Goal: Task Accomplishment & Management: Manage account settings

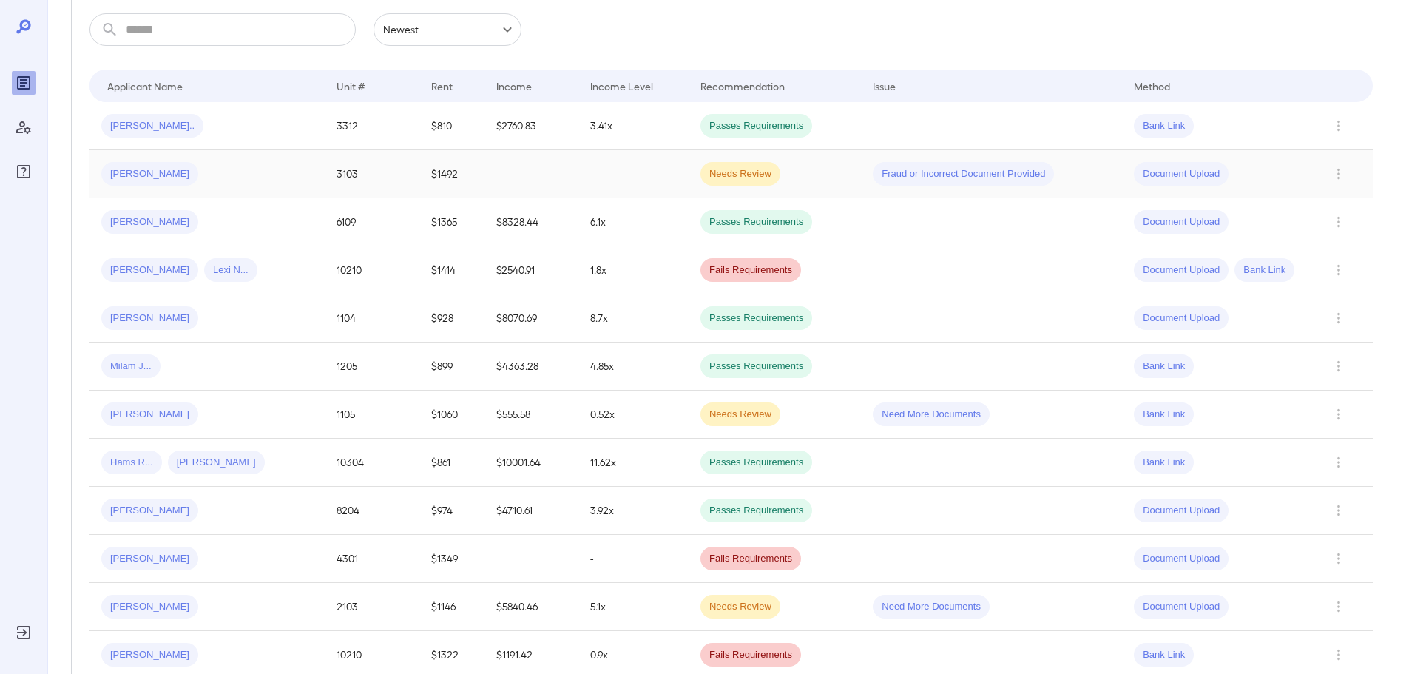
scroll to position [148, 0]
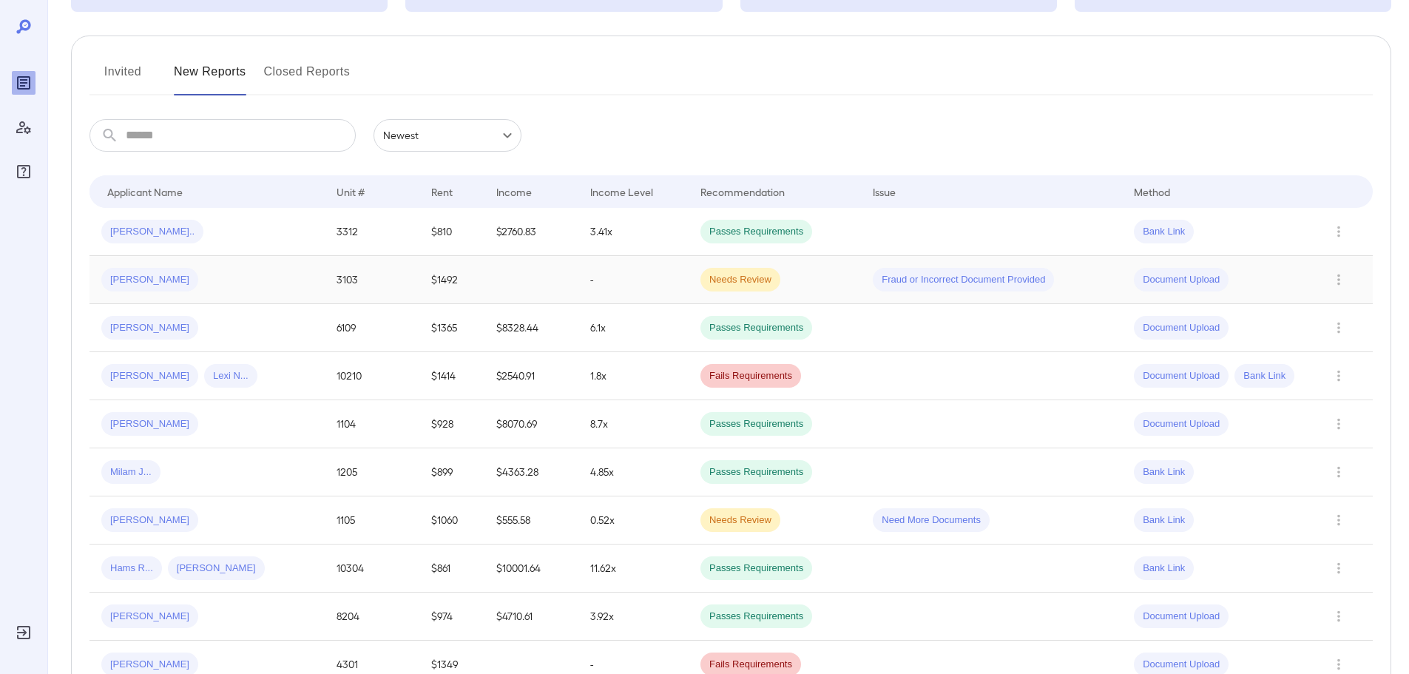
click at [180, 277] on div "[PERSON_NAME]" at bounding box center [207, 280] width 212 height 24
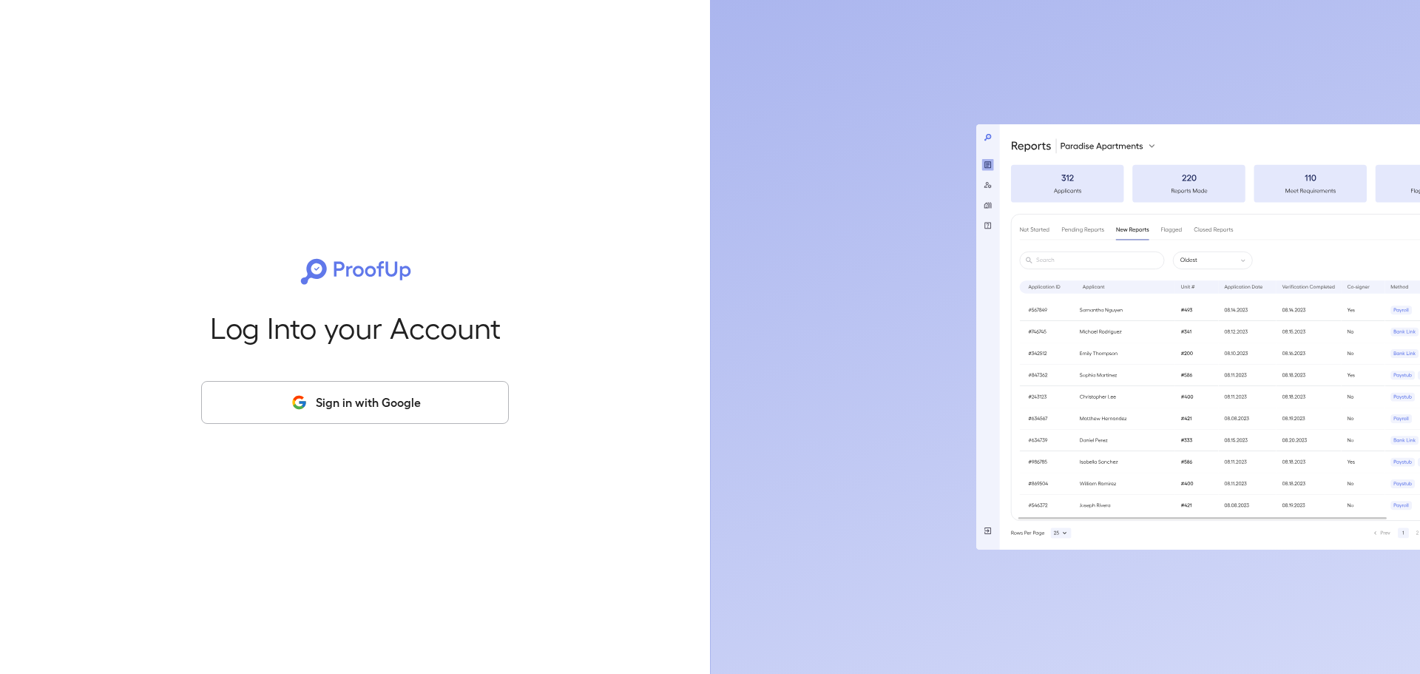
click at [235, 378] on div "Log Into your Account Sign in with Google" at bounding box center [355, 337] width 663 height 674
click at [238, 393] on button "Sign in with Google" at bounding box center [355, 402] width 308 height 43
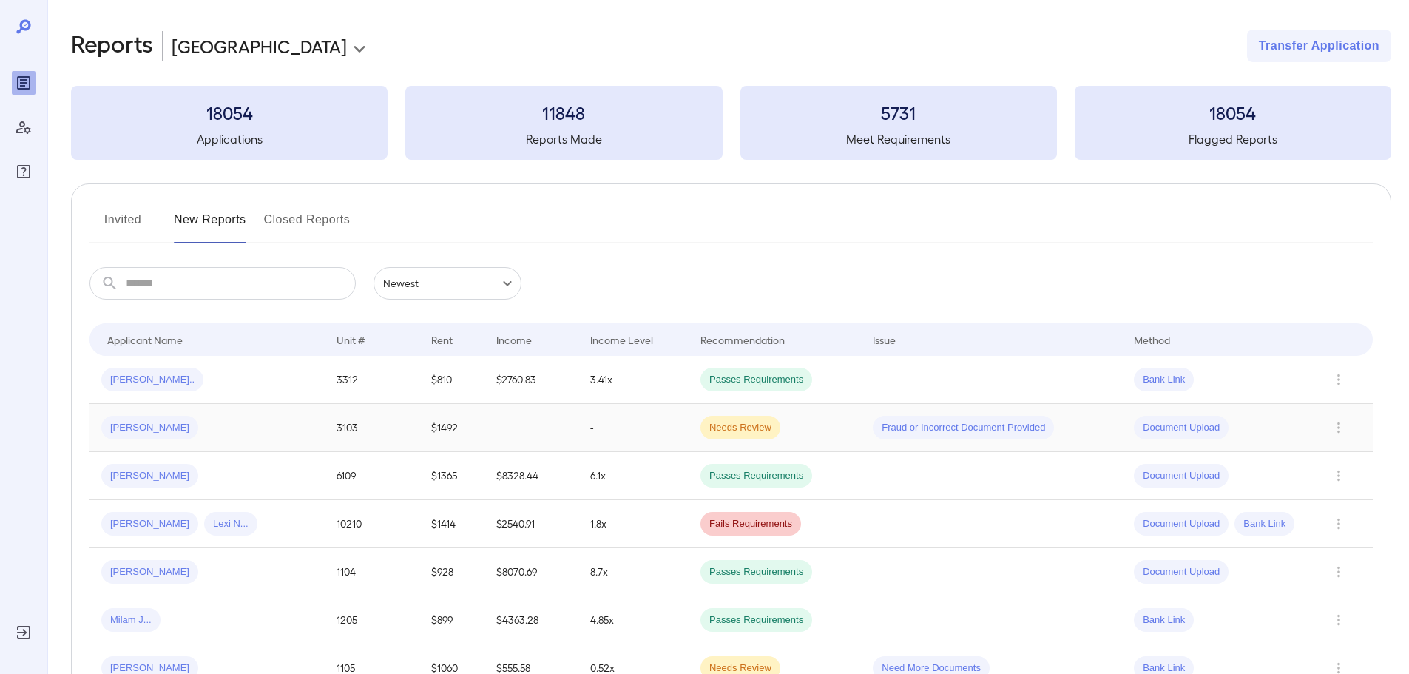
click at [154, 421] on span "[PERSON_NAME]" at bounding box center [149, 428] width 97 height 14
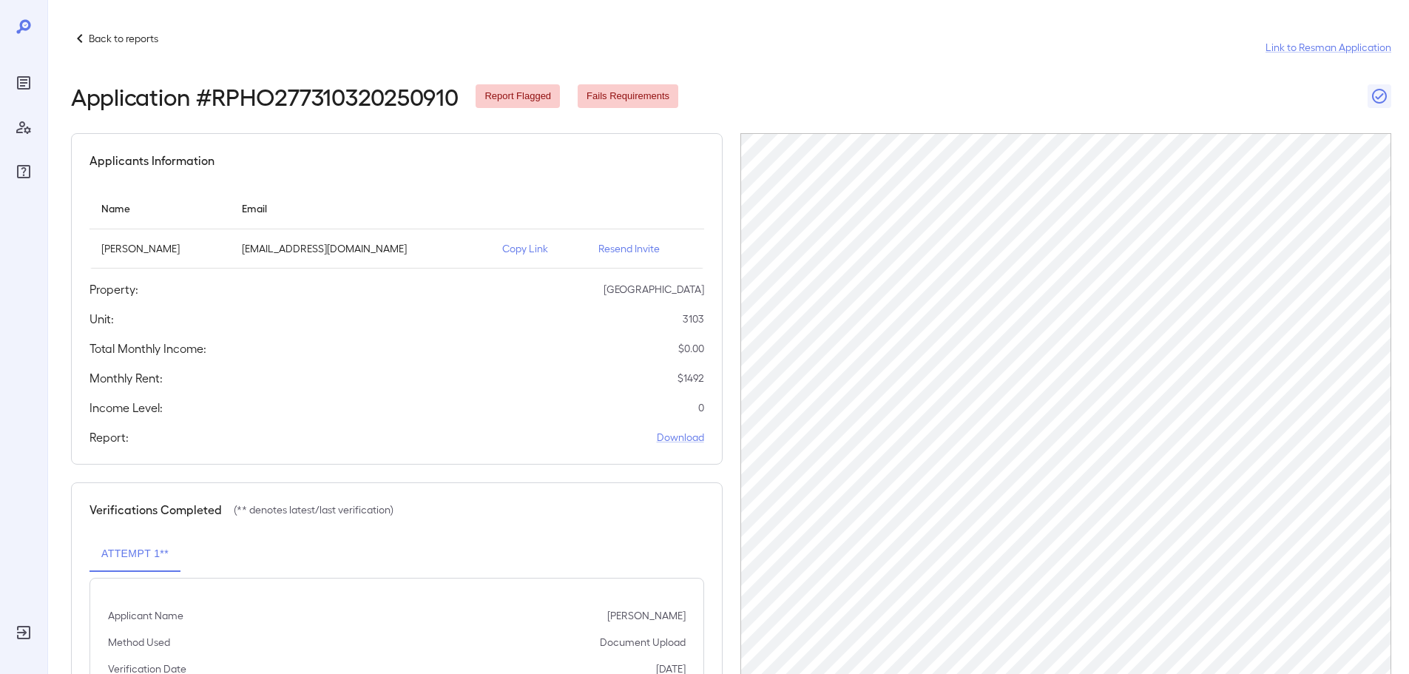
click at [621, 250] on p "Resend Invite" at bounding box center [645, 248] width 94 height 15
